Goal: Task Accomplishment & Management: Use online tool/utility

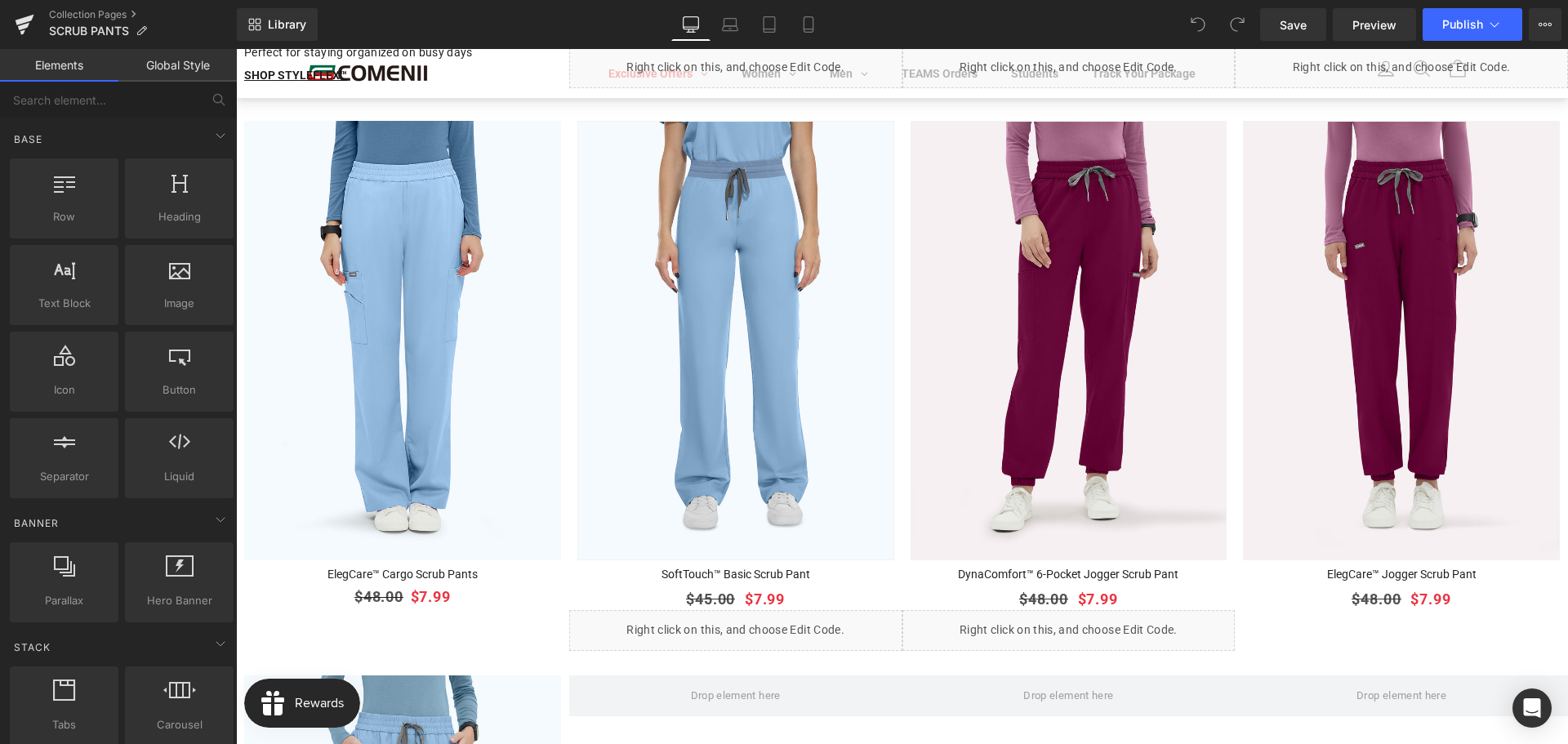
scroll to position [2043, 0]
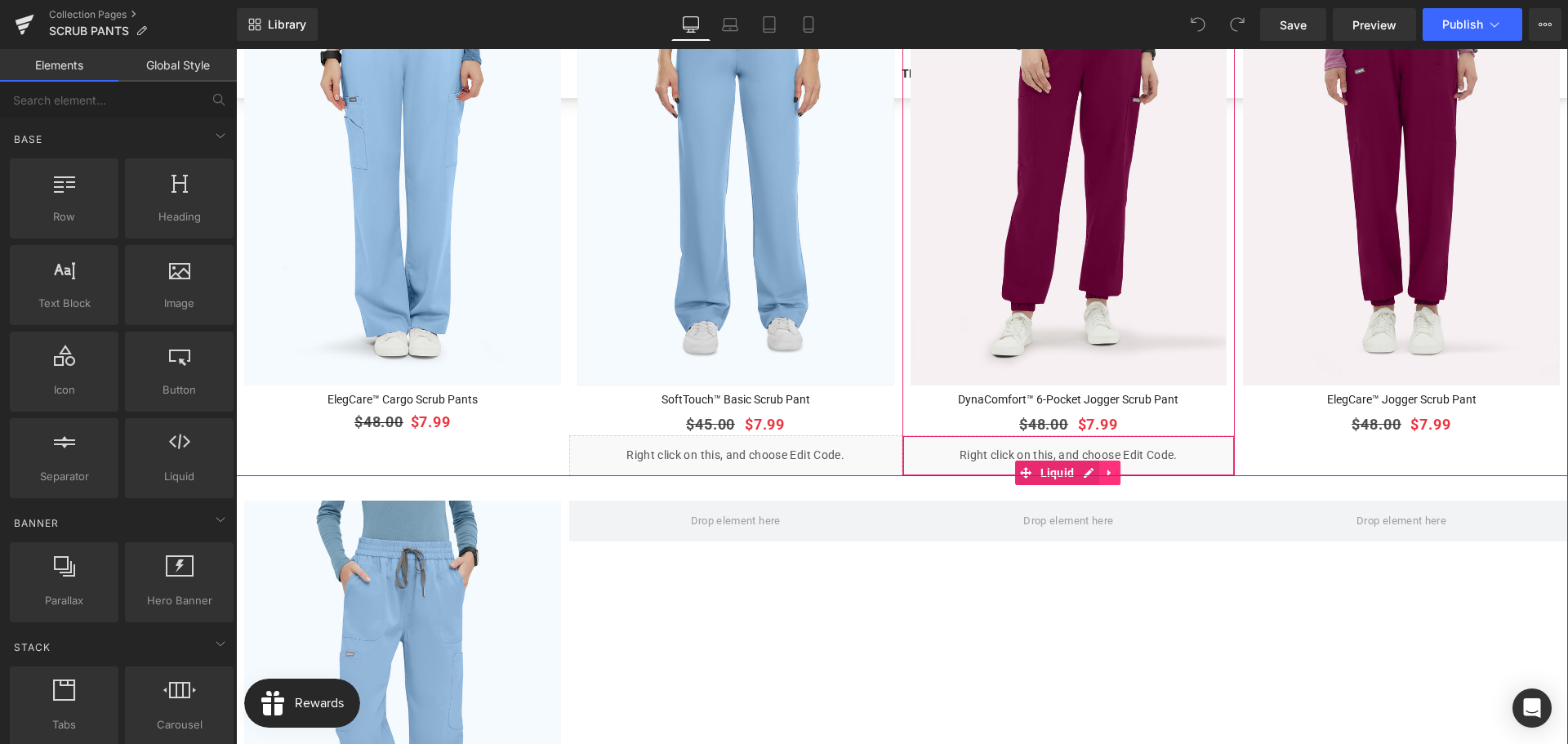
click at [1099, 461] on link at bounding box center [1110, 473] width 22 height 24
click at [1110, 461] on link at bounding box center [1120, 473] width 22 height 24
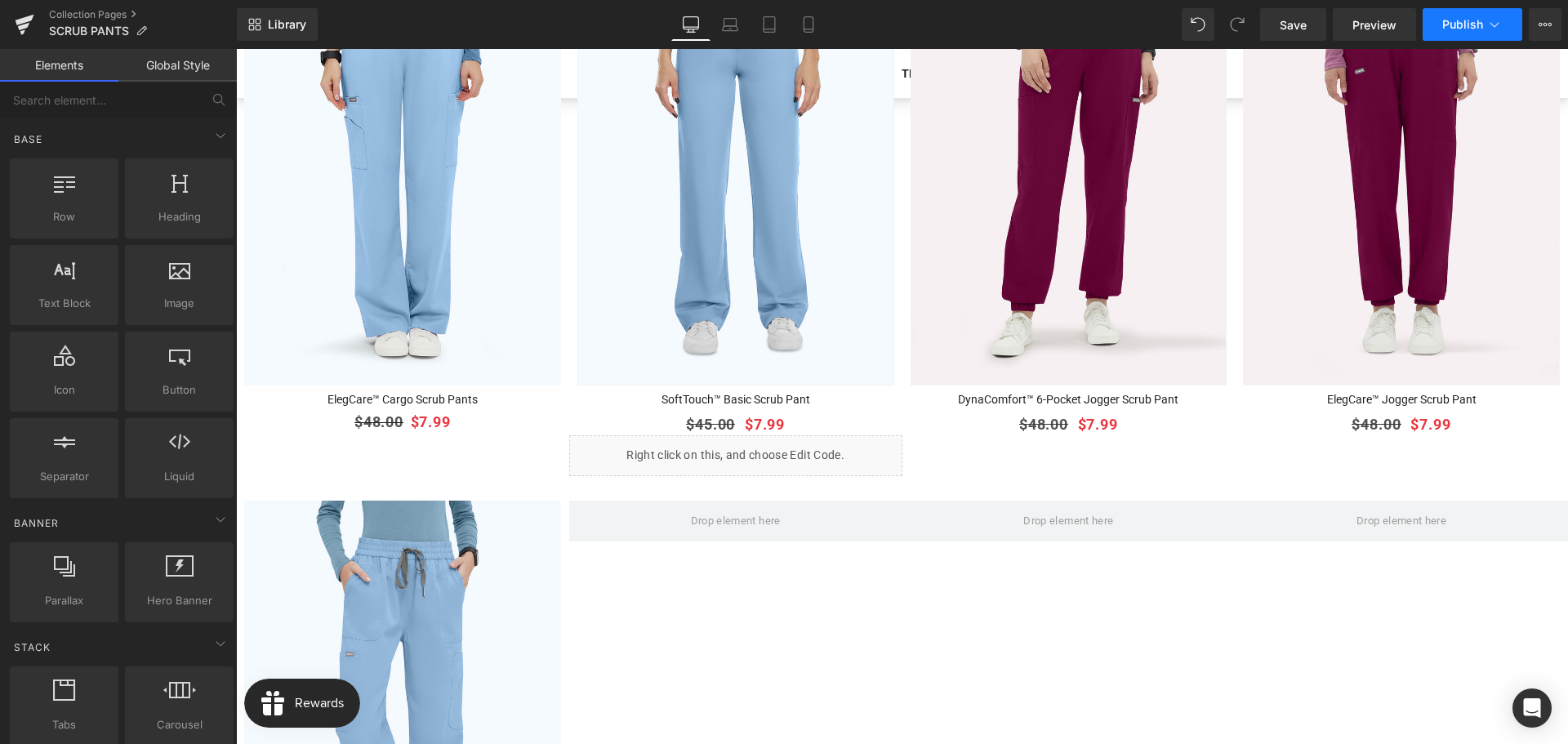
click at [1461, 37] on button "Publish" at bounding box center [1472, 24] width 100 height 33
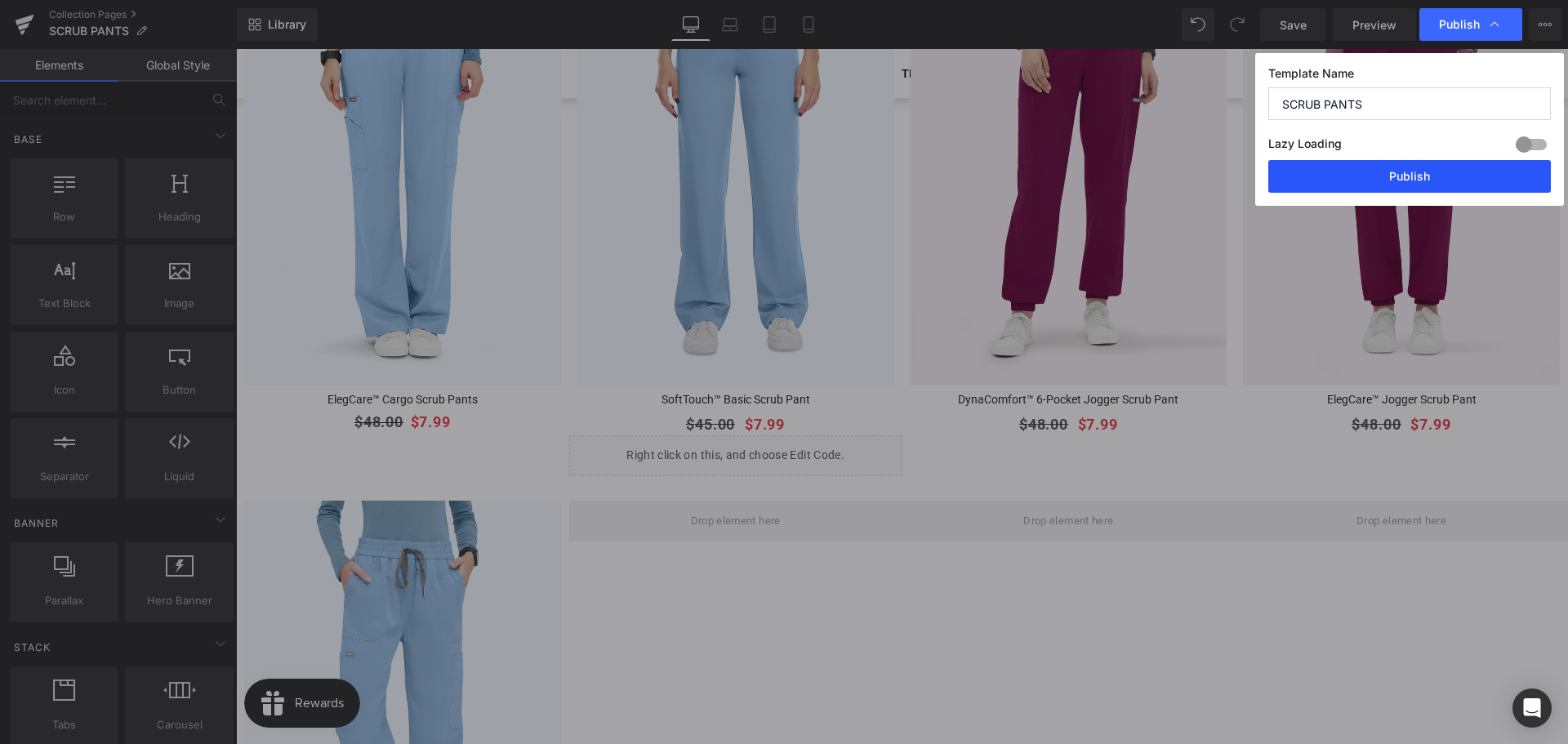
click at [1407, 187] on button "Publish" at bounding box center [1409, 176] width 282 height 33
